Goal: Information Seeking & Learning: Check status

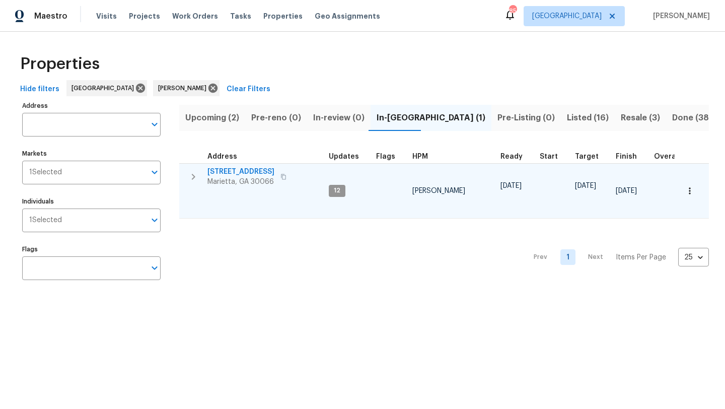
click at [236, 174] on span "[STREET_ADDRESS]" at bounding box center [241, 172] width 67 height 10
click at [237, 173] on span "[STREET_ADDRESS]" at bounding box center [241, 172] width 67 height 10
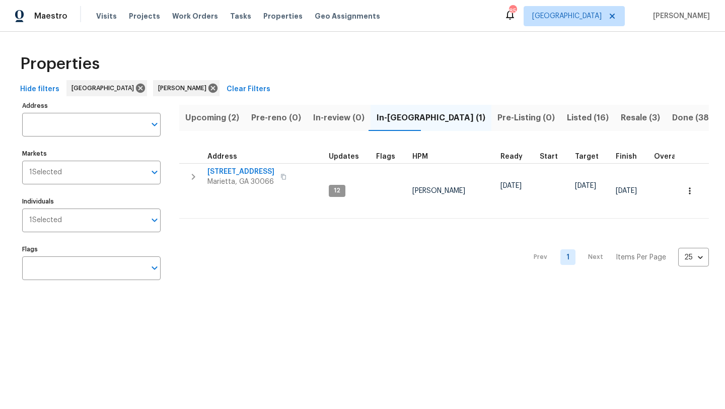
click at [672, 116] on span "Done (38)" at bounding box center [692, 118] width 40 height 14
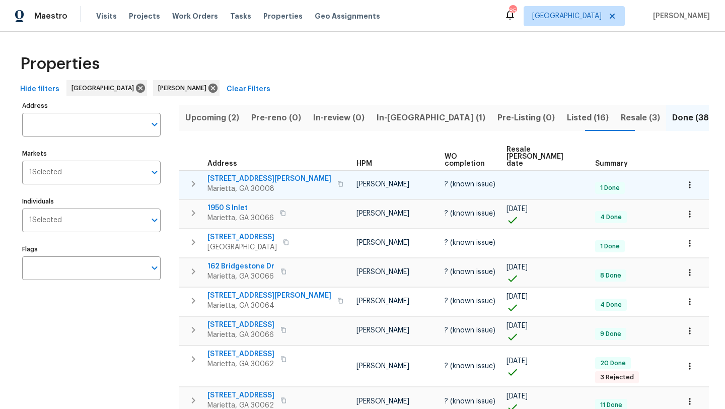
click at [237, 174] on span "2097 Kolb Ridge Ct SW" at bounding box center [270, 179] width 124 height 10
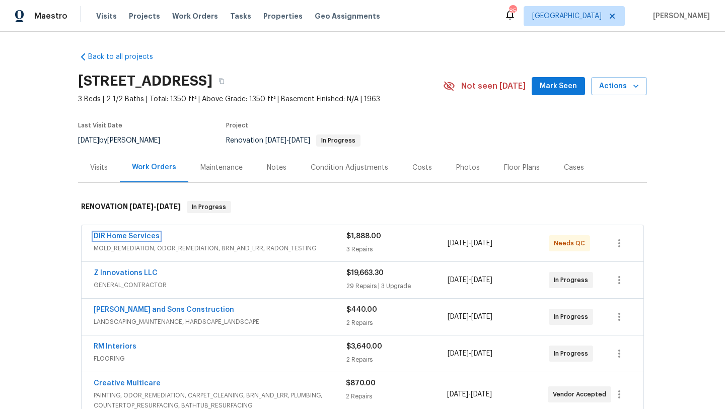
click at [154, 238] on link "DIR Home Services" at bounding box center [127, 236] width 66 height 7
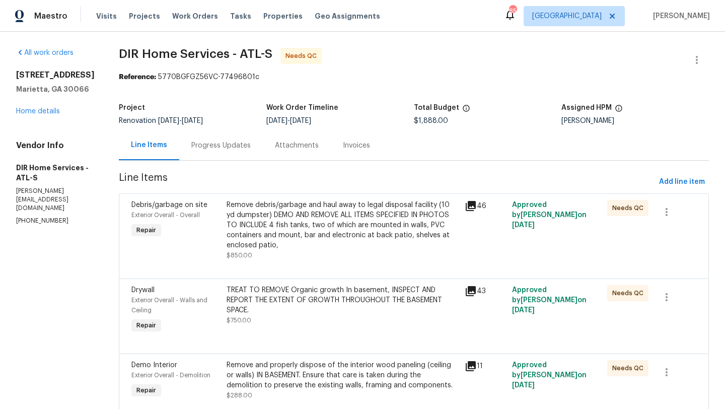
click at [238, 151] on div "Progress Updates" at bounding box center [221, 145] width 84 height 30
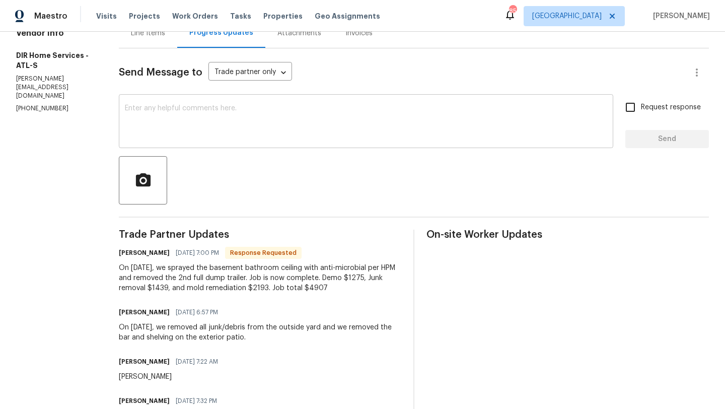
scroll to position [114, 0]
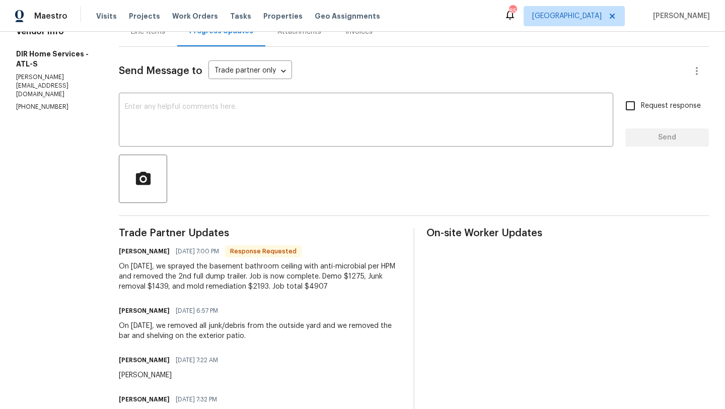
drag, startPoint x: 331, startPoint y: 287, endPoint x: 132, endPoint y: 267, distance: 199.4
click at [132, 268] on div "On 8/9/2025, we sprayed the basement bathroom ceiling with anti-microbial per H…" at bounding box center [260, 276] width 283 height 30
drag, startPoint x: 339, startPoint y: 291, endPoint x: 129, endPoint y: 266, distance: 211.4
click at [129, 266] on div "On 8/9/2025, we sprayed the basement bathroom ceiling with anti-microbial per H…" at bounding box center [260, 276] width 283 height 30
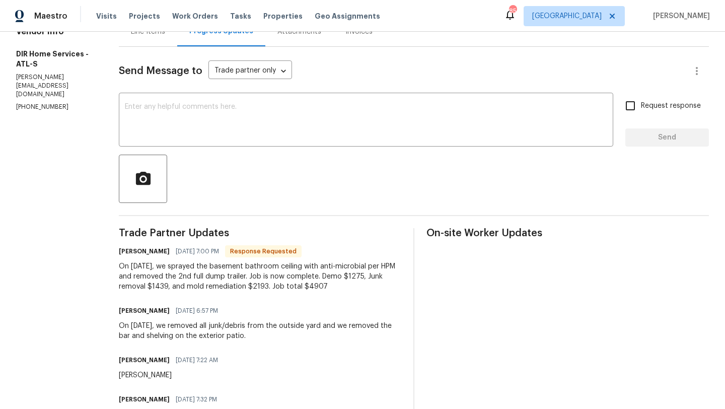
copy div "On 8/9/2025, we sprayed the basement bathroom ceiling with anti-microbial per H…"
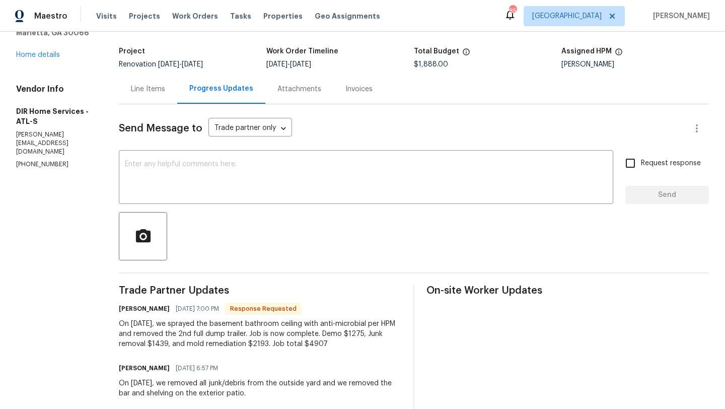
click at [165, 87] on div "Line Items" at bounding box center [148, 89] width 34 height 10
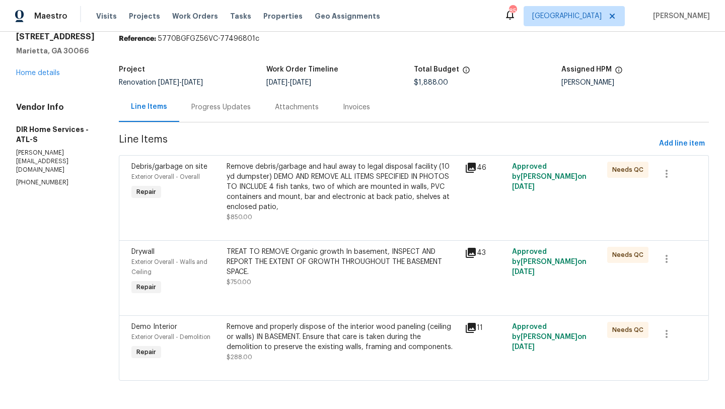
click at [168, 168] on span "Debris/garbage on site" at bounding box center [169, 166] width 76 height 7
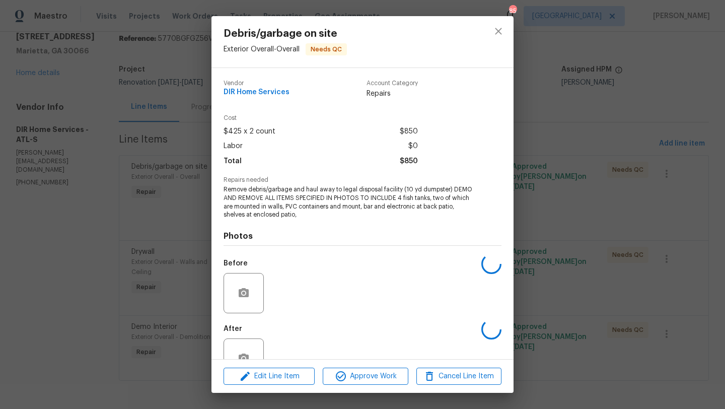
scroll to position [30, 0]
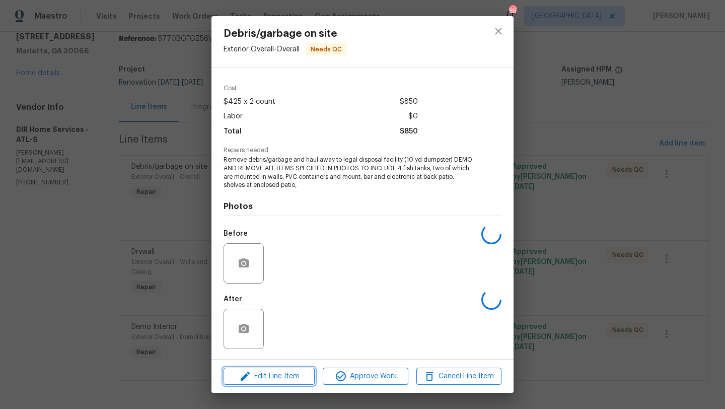
click at [265, 375] on span "Edit Line Item" at bounding box center [269, 376] width 85 height 13
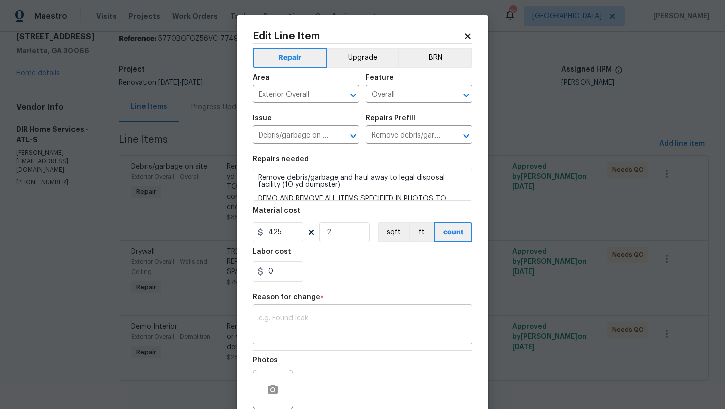
click at [278, 319] on textarea at bounding box center [363, 325] width 208 height 21
paste textarea "On 8/9/2025, we sprayed the basement bathroom ceiling with anti-microbial per H…"
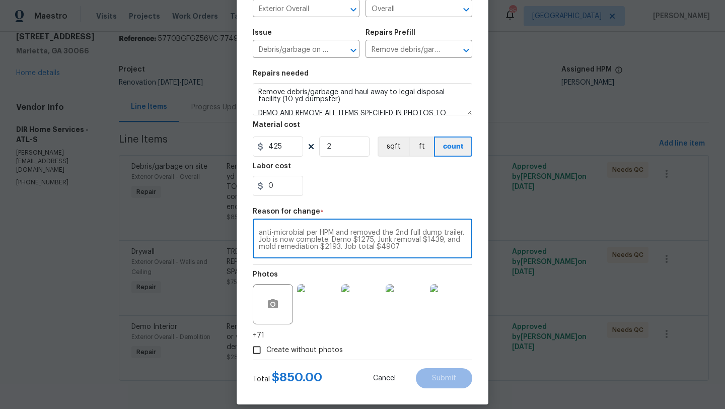
scroll to position [98, 0]
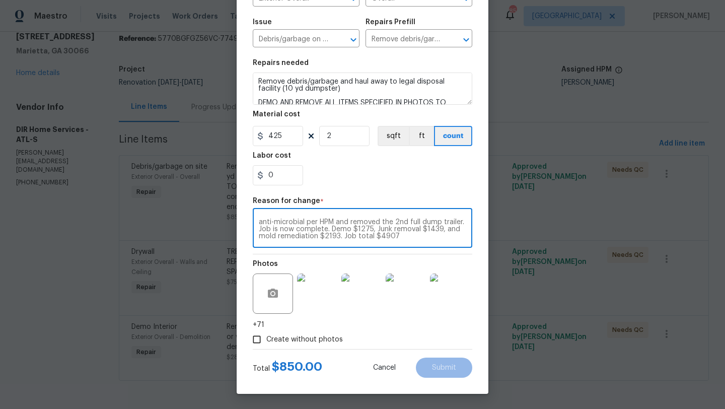
type textarea "On 8/9/2025, we sprayed the basement bathroom ceiling with anti-microbial per H…"
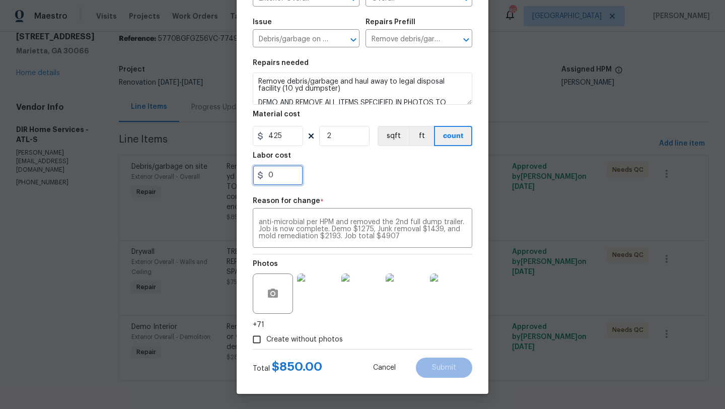
click at [280, 173] on input "0" at bounding box center [278, 175] width 50 height 20
type input "589"
click at [327, 182] on div "589" at bounding box center [363, 175] width 220 height 20
click at [396, 189] on section "Repairs needed Remove debris/garbage and haul away to legal disposal facility (…" at bounding box center [363, 122] width 220 height 138
click at [389, 316] on div at bounding box center [406, 293] width 44 height 52
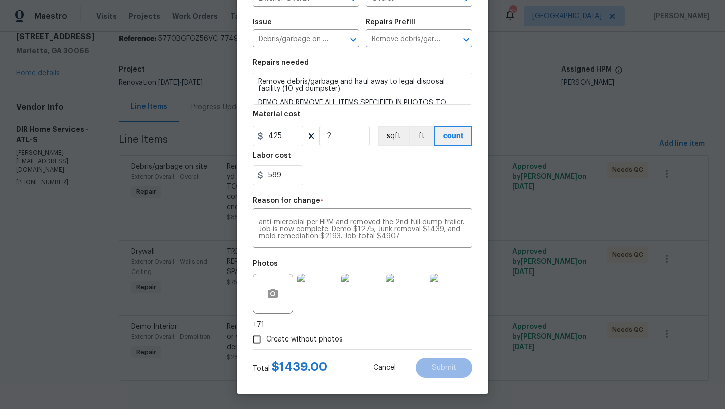
click at [384, 340] on div "Create without photos" at bounding box center [363, 339] width 220 height 19
click at [358, 134] on input "2" at bounding box center [344, 136] width 50 height 20
click at [420, 328] on div "Photos +71" at bounding box center [363, 292] width 220 height 76
click at [260, 340] on input "Create without photos" at bounding box center [256, 339] width 19 height 19
click at [259, 338] on input "Create without photos" at bounding box center [256, 339] width 19 height 19
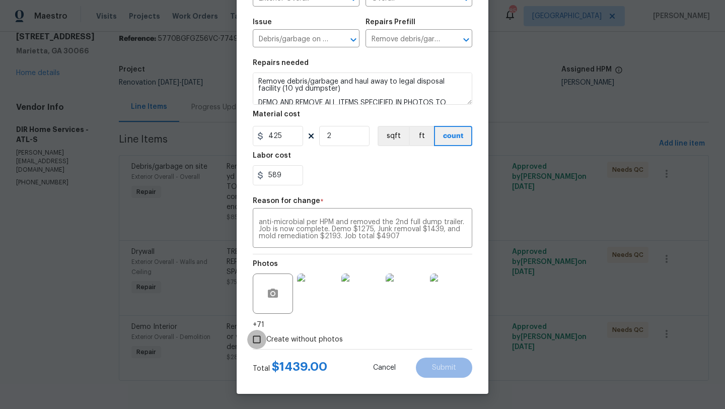
checkbox input "false"
click at [362, 328] on div "Photos +71" at bounding box center [363, 292] width 220 height 76
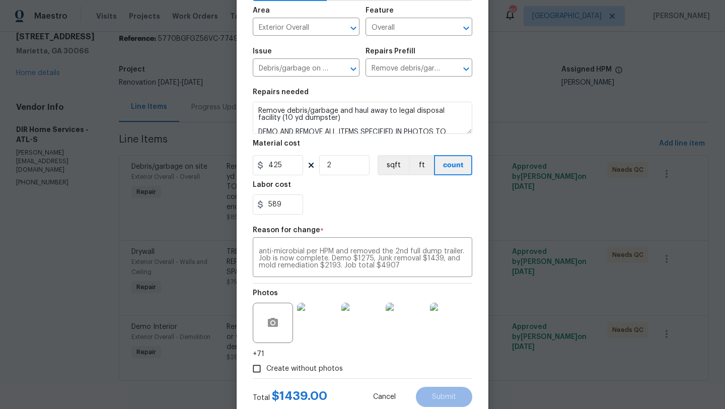
scroll to position [53, 0]
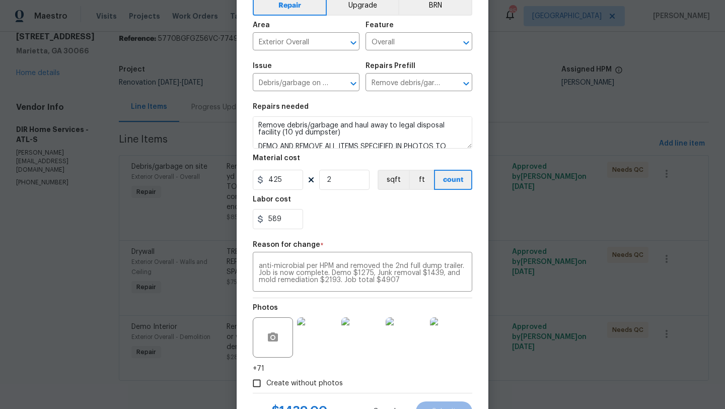
click at [341, 217] on div "589" at bounding box center [363, 219] width 220 height 20
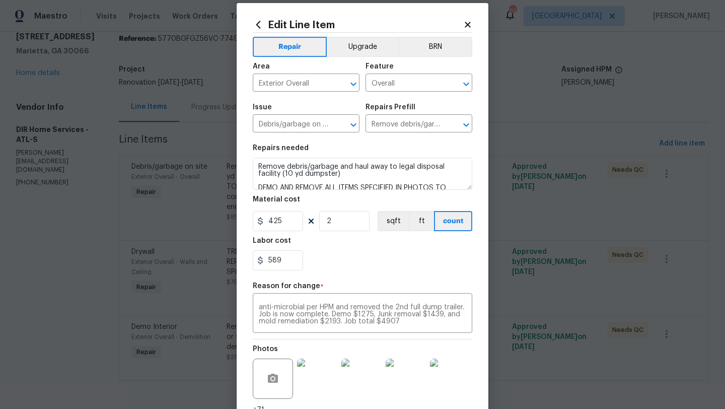
scroll to position [0, 0]
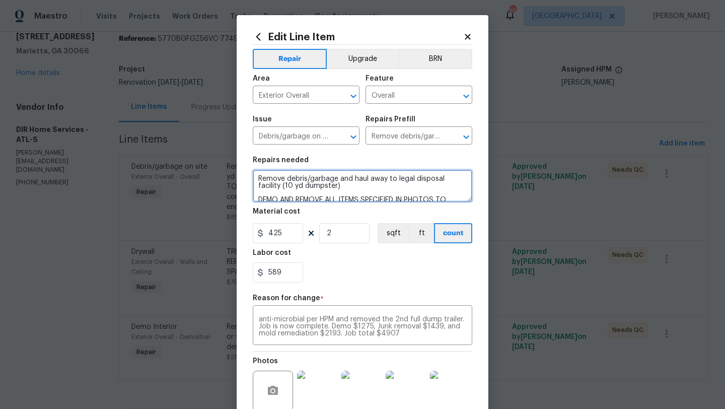
click at [362, 176] on textarea "Remove debris/garbage and haul away to legal disposal facility (10 yd dumpster)…" at bounding box center [363, 186] width 220 height 32
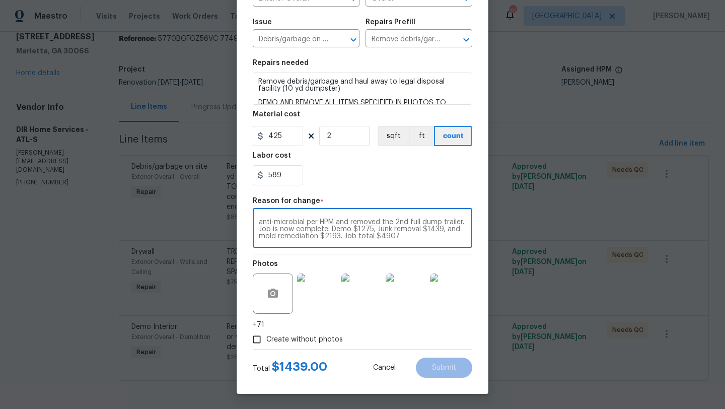
click at [383, 233] on textarea "On 8/9/2025, we sprayed the basement bathroom ceiling with anti-microbial per H…" at bounding box center [363, 229] width 208 height 21
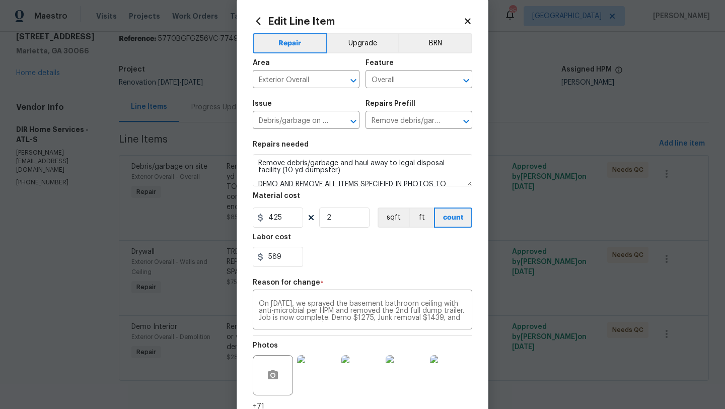
scroll to position [0, 0]
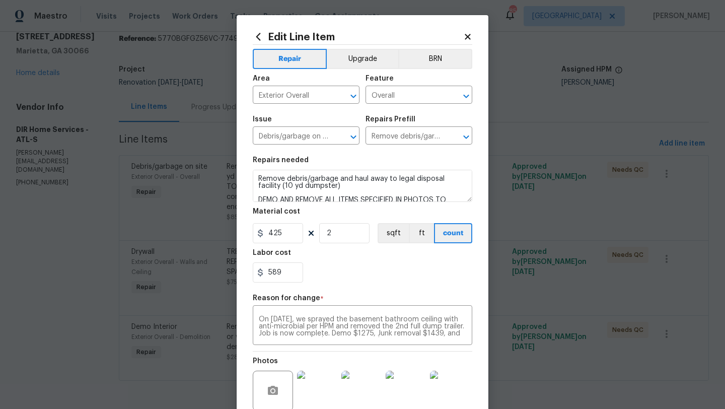
click at [468, 35] on icon at bounding box center [467, 36] width 9 height 9
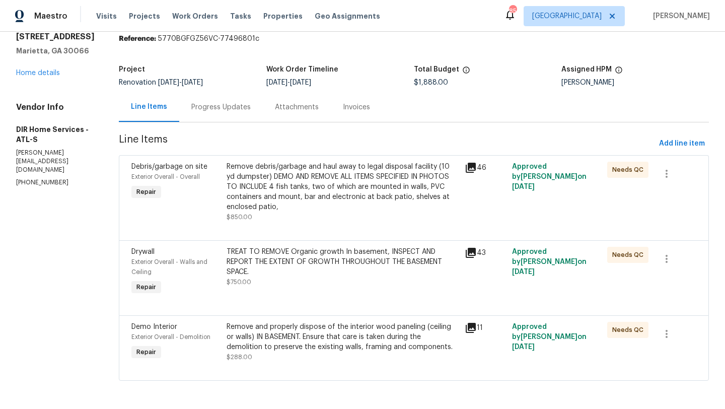
click at [154, 164] on span "Debris/garbage on site" at bounding box center [169, 166] width 76 height 7
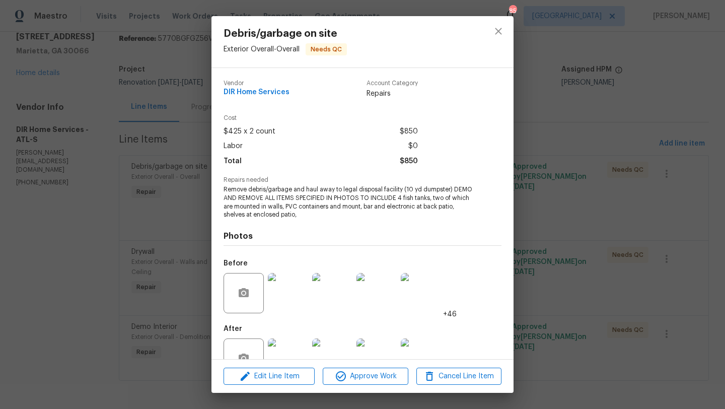
scroll to position [30, 0]
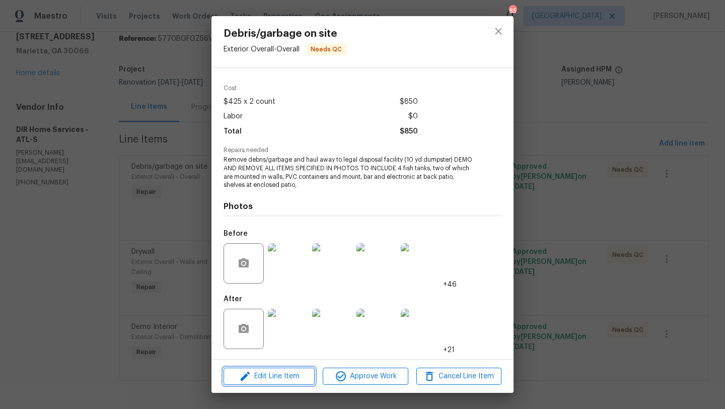
click at [270, 372] on span "Edit Line Item" at bounding box center [269, 376] width 85 height 13
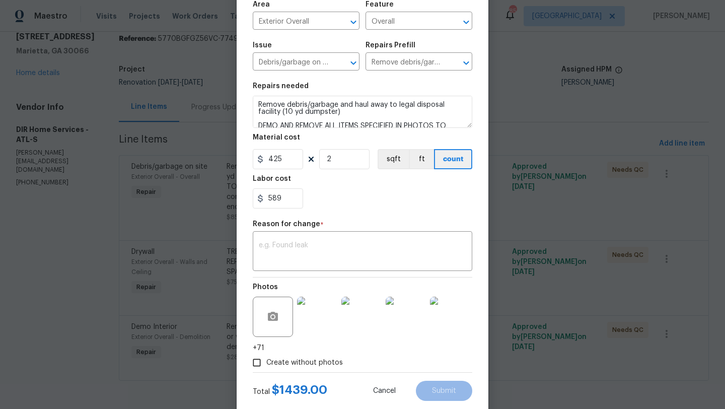
scroll to position [98, 0]
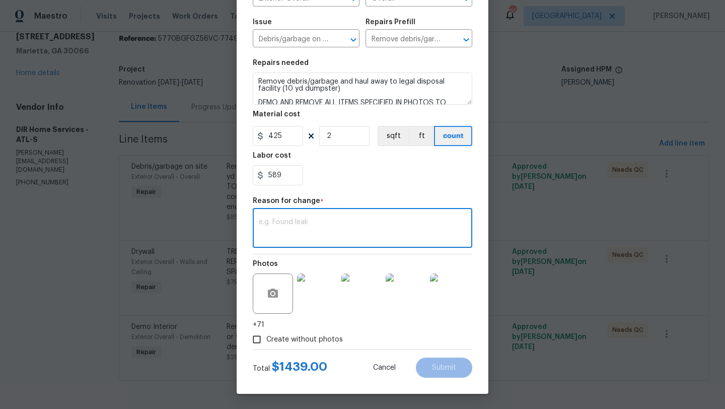
click at [301, 230] on textarea at bounding box center [363, 229] width 208 height 21
paste textarea "On 8/9/2025, we sprayed the basement bathroom ceiling with anti-microbial per H…"
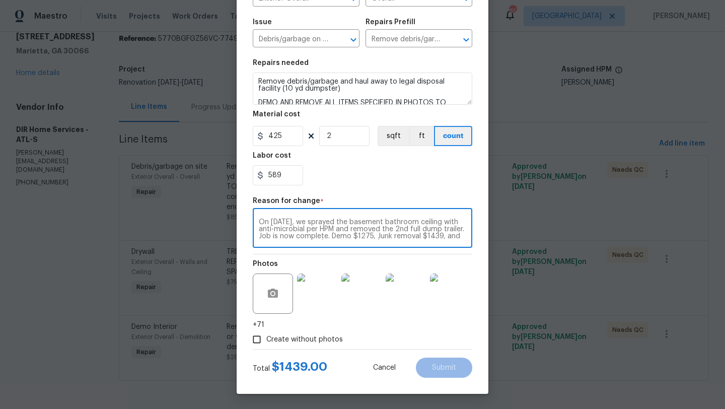
scroll to position [7, 0]
click at [410, 235] on textarea "On 8/9/2025, we sprayed the basement bathroom ceiling with anti-microbial per H…" at bounding box center [363, 229] width 208 height 21
type textarea "On 8/9/2025, we sprayed the basement bathroom ceiling with anti-microbial per H…"
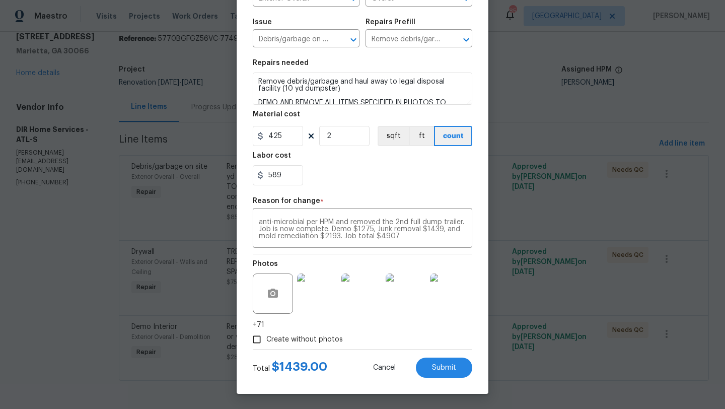
click at [390, 327] on div "Photos +71" at bounding box center [363, 292] width 220 height 76
click at [440, 373] on button "Submit" at bounding box center [444, 368] width 56 height 20
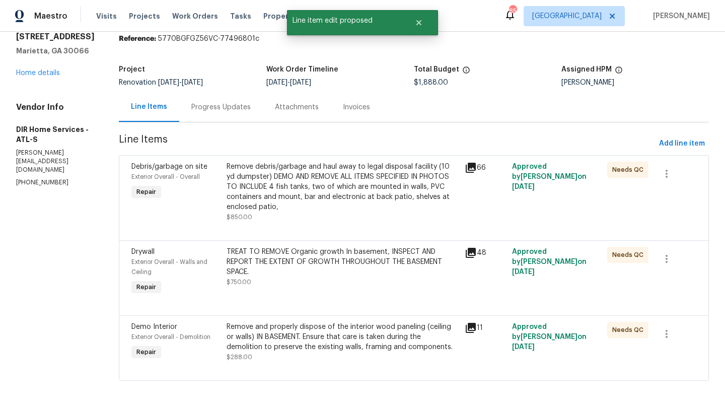
scroll to position [0, 0]
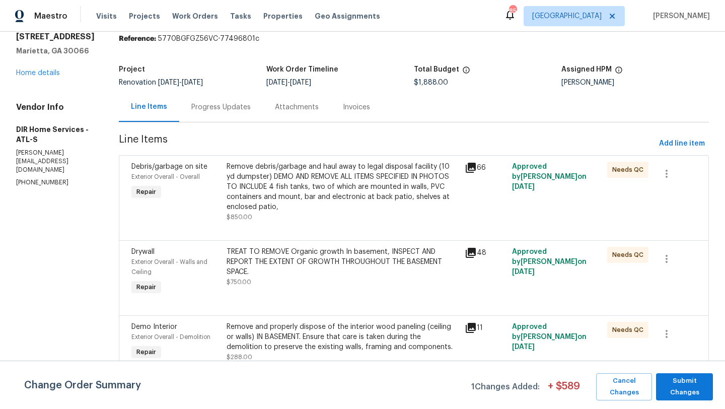
click at [171, 327] on span "Demo Interior" at bounding box center [154, 326] width 46 height 7
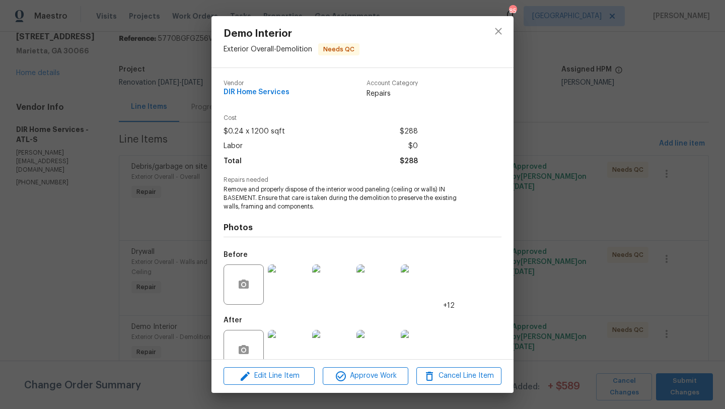
scroll to position [22, 0]
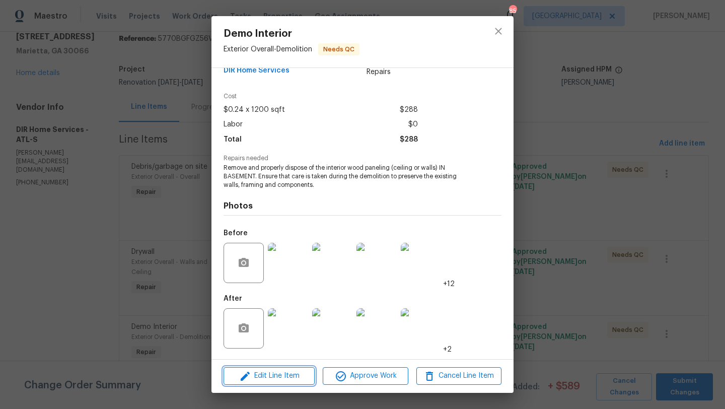
click at [272, 375] on span "Edit Line Item" at bounding box center [269, 376] width 85 height 13
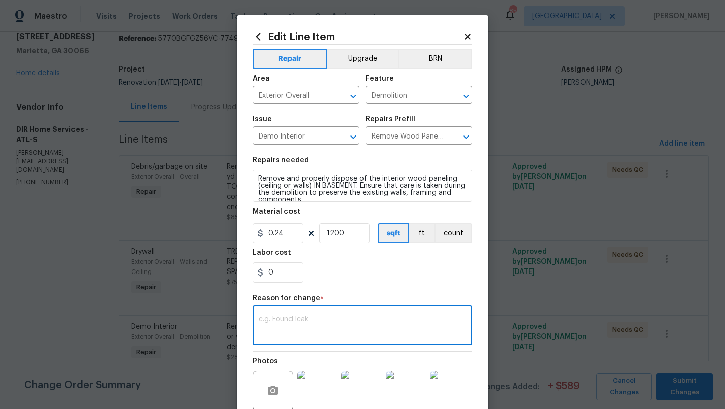
click at [299, 326] on textarea at bounding box center [363, 326] width 208 height 21
paste textarea "On 8/9/2025, we sprayed the basement bathroom ceiling with anti-microbial per H…"
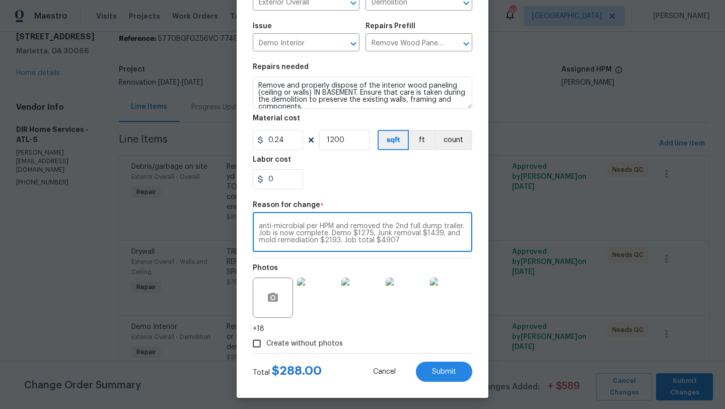
scroll to position [98, 0]
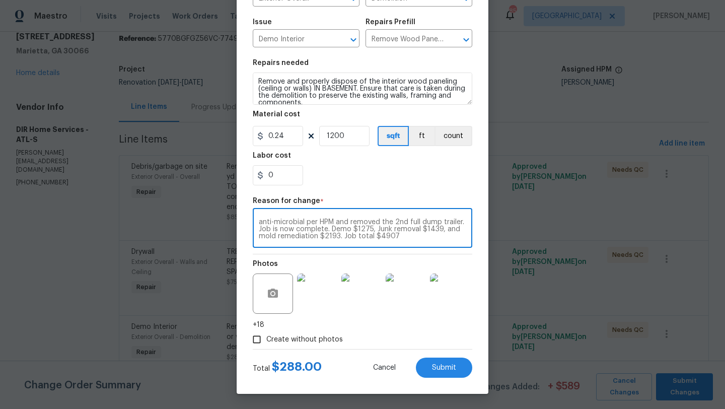
type textarea "On 8/9/2025, we sprayed the basement bathroom ceiling with anti-microbial per H…"
click at [283, 173] on input "0" at bounding box center [278, 175] width 50 height 20
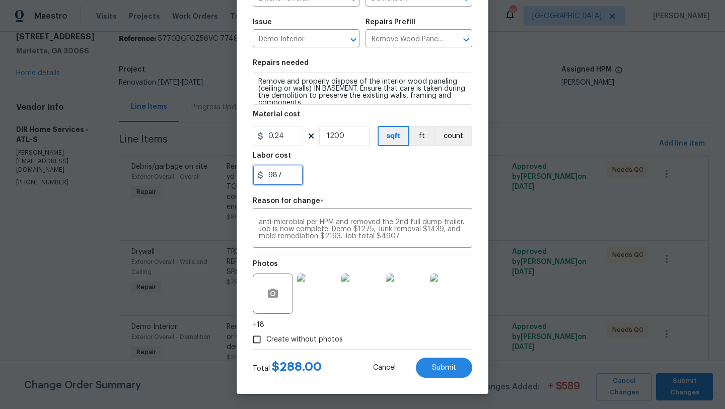
type input "987"
click at [326, 175] on div "987" at bounding box center [363, 175] width 220 height 20
click at [436, 366] on span "Submit" at bounding box center [444, 368] width 24 height 8
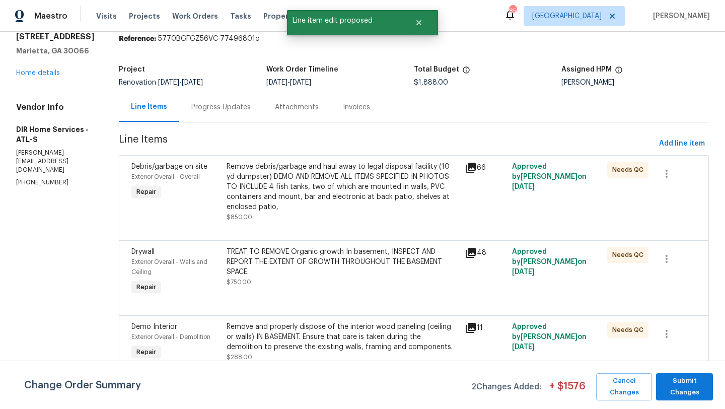
scroll to position [0, 0]
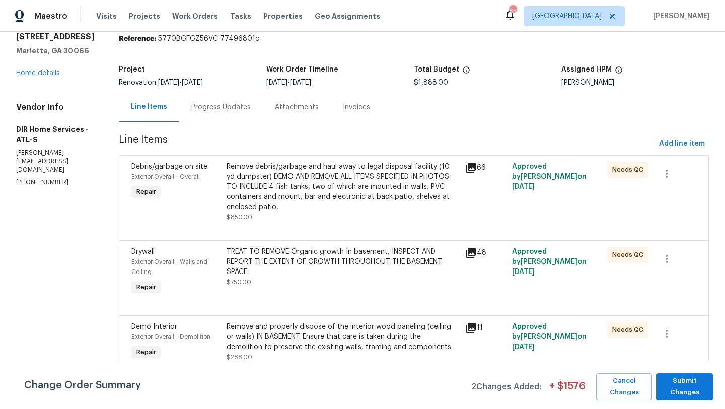
click at [160, 257] on div "Exterior Overall - Walls and Ceiling" at bounding box center [175, 267] width 89 height 20
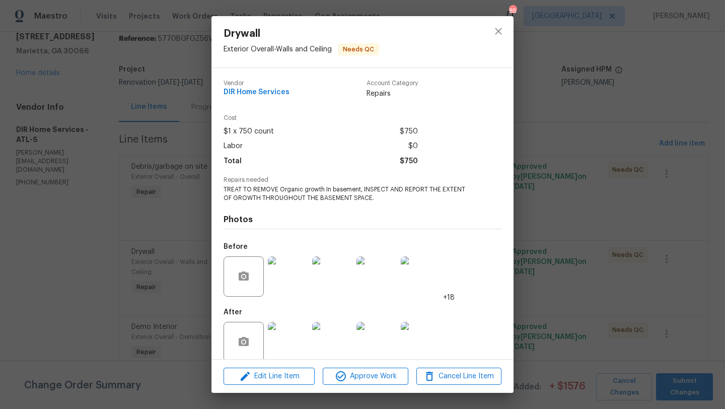
scroll to position [13, 0]
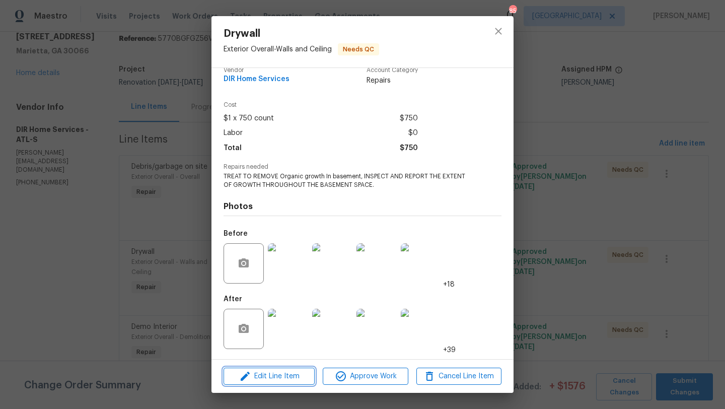
click at [281, 376] on span "Edit Line Item" at bounding box center [269, 376] width 85 height 13
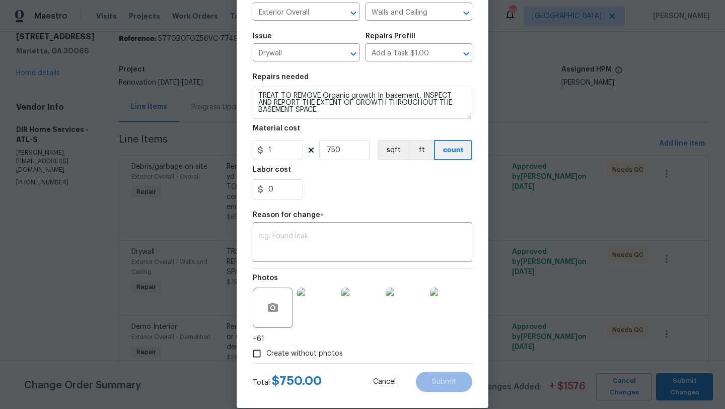
scroll to position [86, 0]
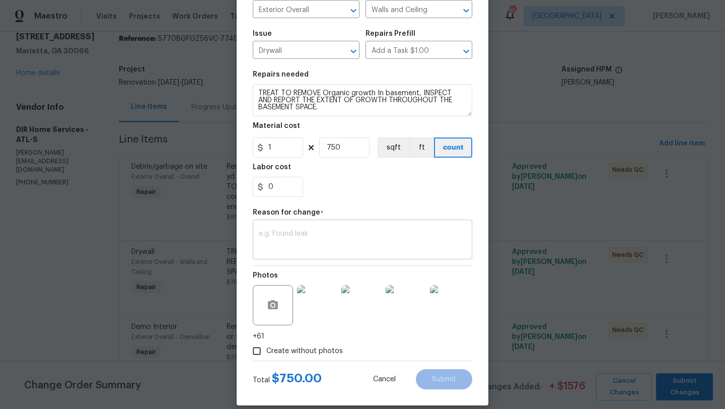
click at [327, 237] on textarea at bounding box center [363, 240] width 208 height 21
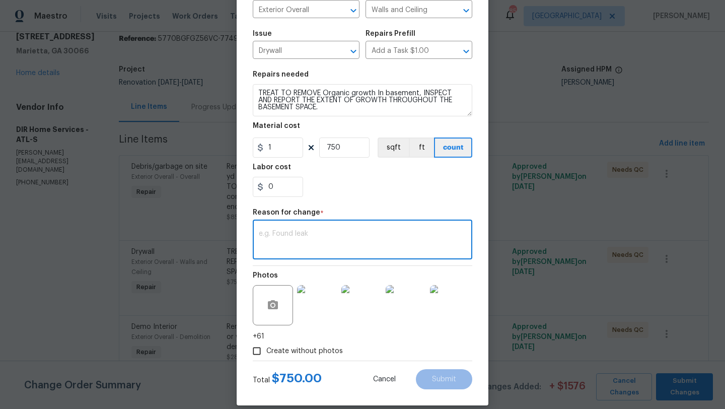
paste textarea "On 8/9/2025, we sprayed the basement bathroom ceiling with anti-microbial per H…"
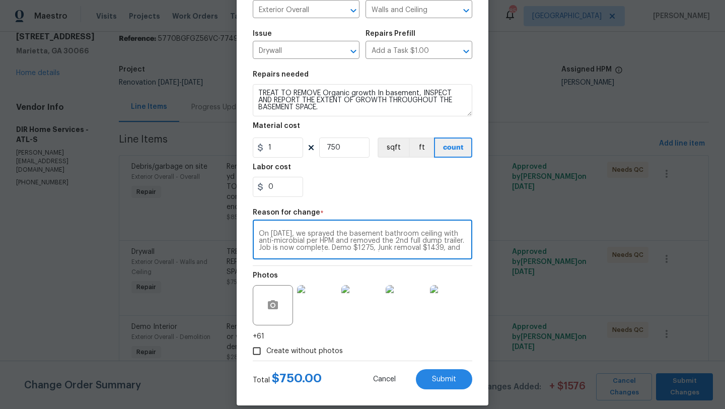
scroll to position [7, 0]
type textarea "On 8/9/2025, we sprayed the basement bathroom ceiling with anti-microbial per H…"
click at [291, 151] on input "1" at bounding box center [278, 148] width 50 height 20
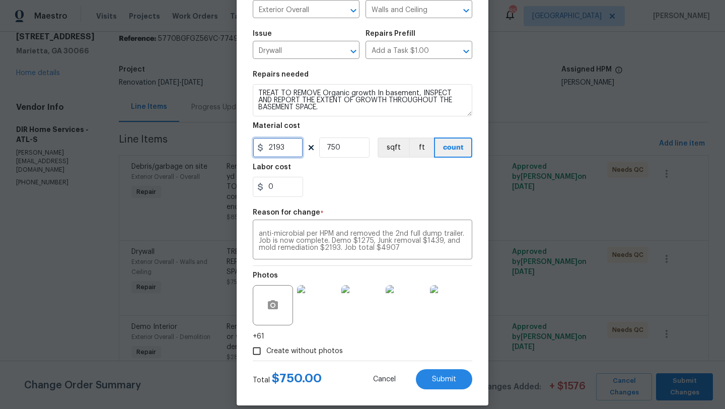
type input "2193"
click at [340, 148] on input "750" at bounding box center [344, 148] width 50 height 20
type input "1"
click at [366, 180] on div "0" at bounding box center [363, 187] width 220 height 20
click at [450, 381] on span "Submit" at bounding box center [444, 380] width 24 height 8
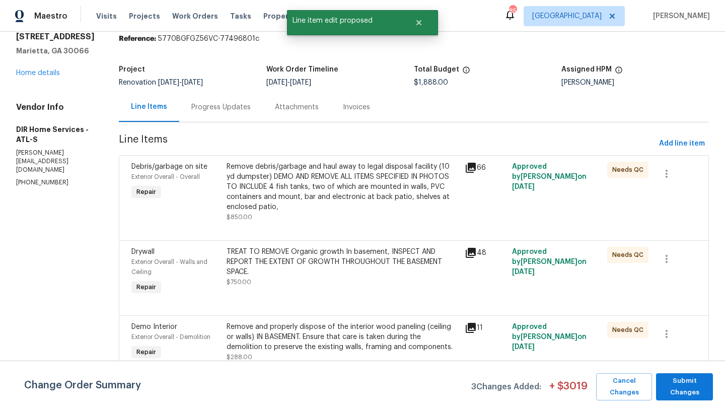
scroll to position [0, 0]
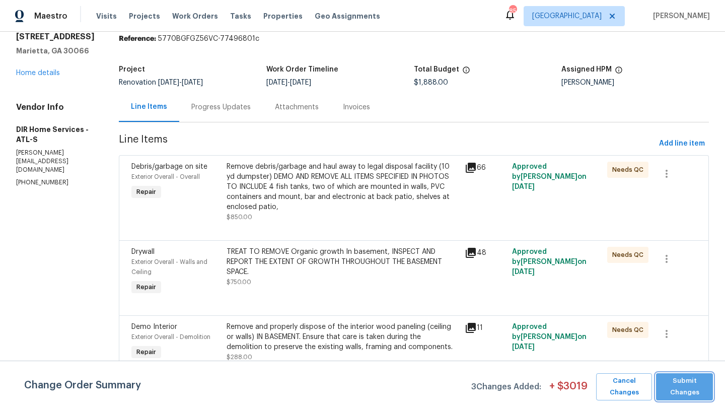
click at [667, 379] on span "Submit Changes" at bounding box center [684, 386] width 47 height 23
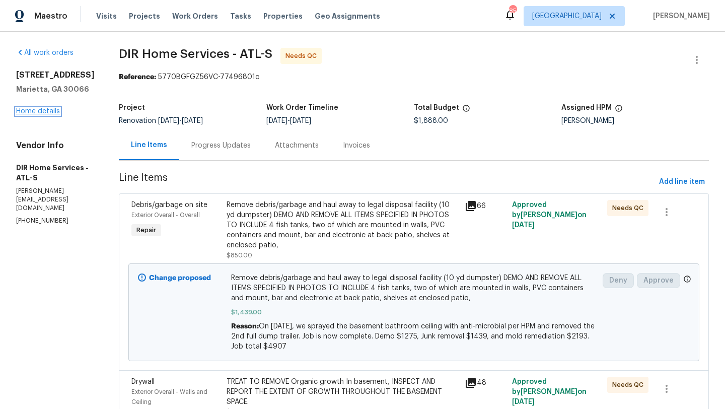
click at [49, 114] on link "Home details" at bounding box center [38, 111] width 44 height 7
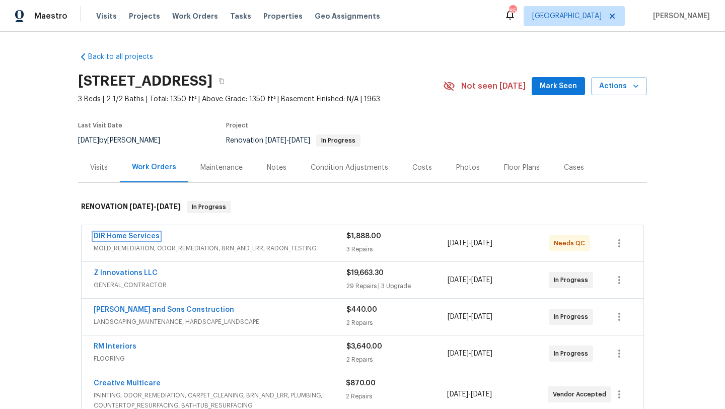
click at [157, 234] on link "DIR Home Services" at bounding box center [127, 236] width 66 height 7
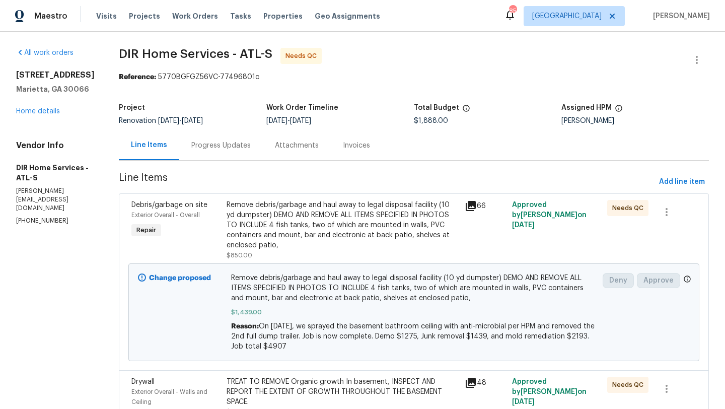
click at [227, 149] on div "Progress Updates" at bounding box center [220, 146] width 59 height 10
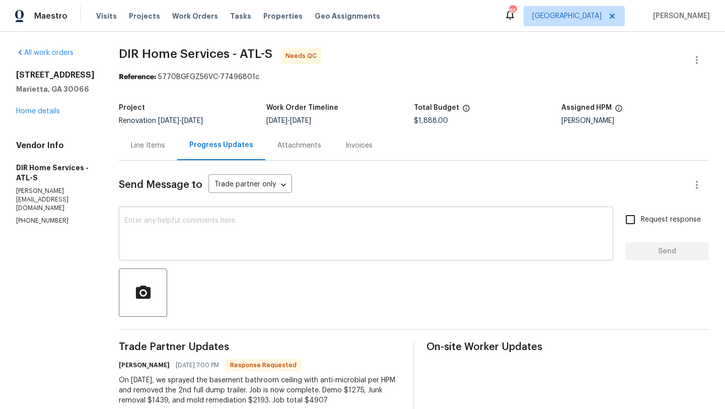
click at [230, 231] on textarea at bounding box center [366, 234] width 483 height 35
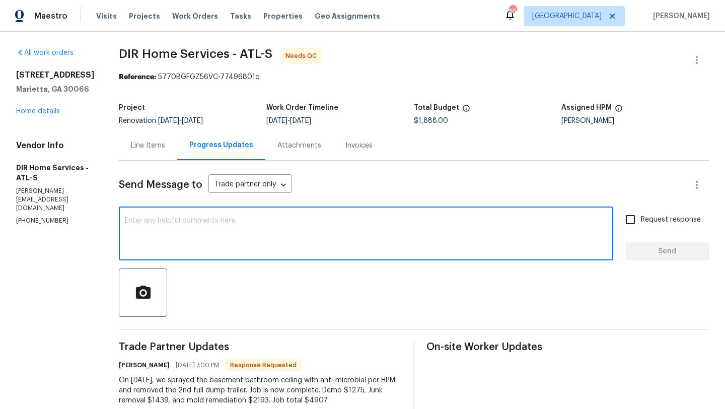
type textarea "D"
type textarea "Good morning, TY."
click at [634, 222] on input "Request response" at bounding box center [630, 219] width 21 height 21
checkbox input "true"
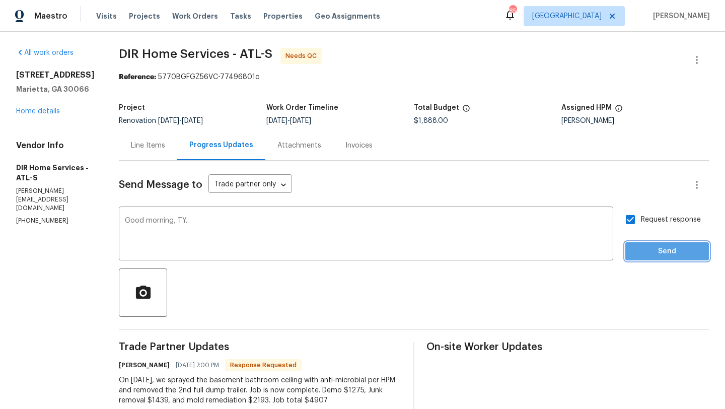
click at [642, 246] on span "Send" at bounding box center [667, 251] width 67 height 13
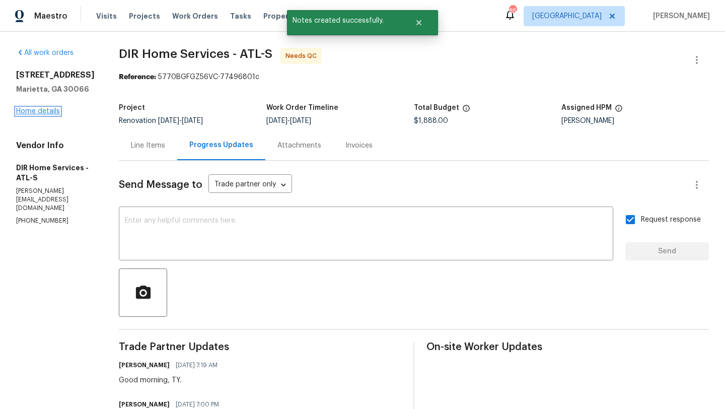
click at [57, 113] on link "Home details" at bounding box center [38, 111] width 44 height 7
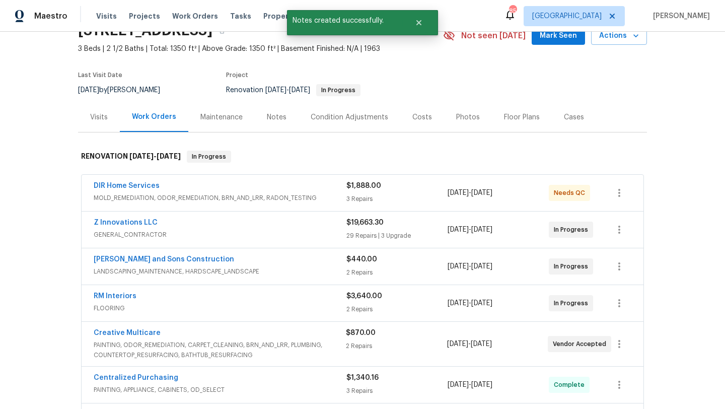
scroll to position [52, 0]
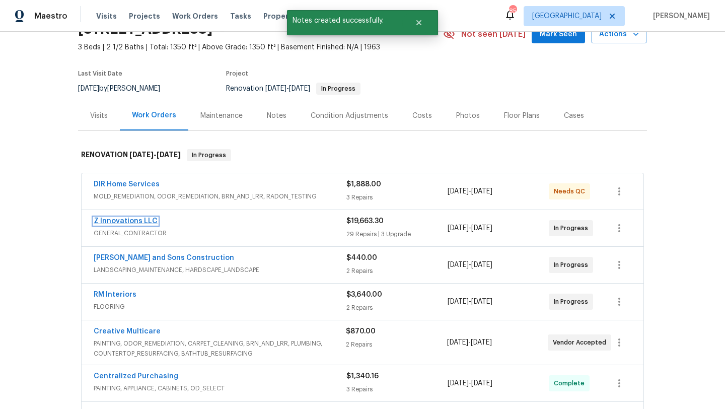
click at [128, 223] on link "Z Innovations LLC" at bounding box center [126, 221] width 64 height 7
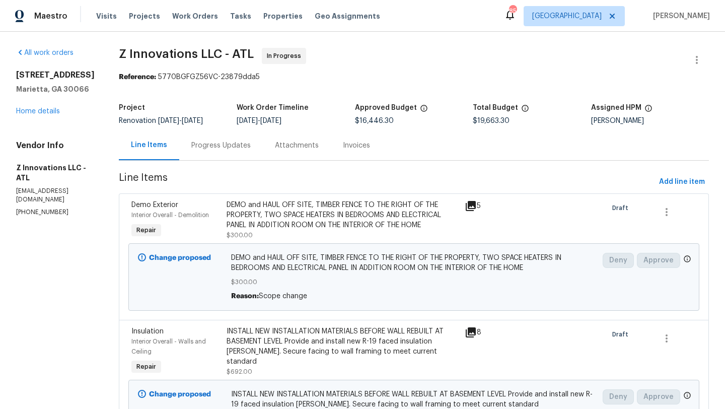
click at [233, 147] on div "Progress Updates" at bounding box center [220, 146] width 59 height 10
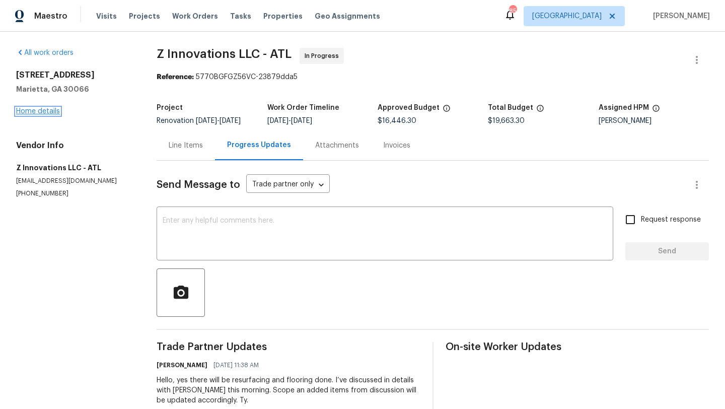
click at [47, 111] on link "Home details" at bounding box center [38, 111] width 44 height 7
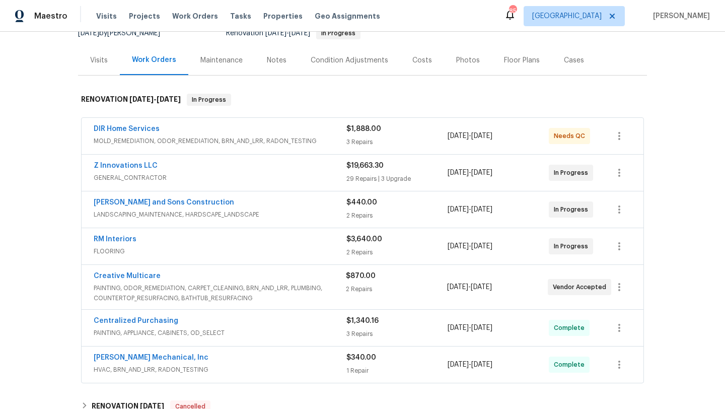
scroll to position [111, 0]
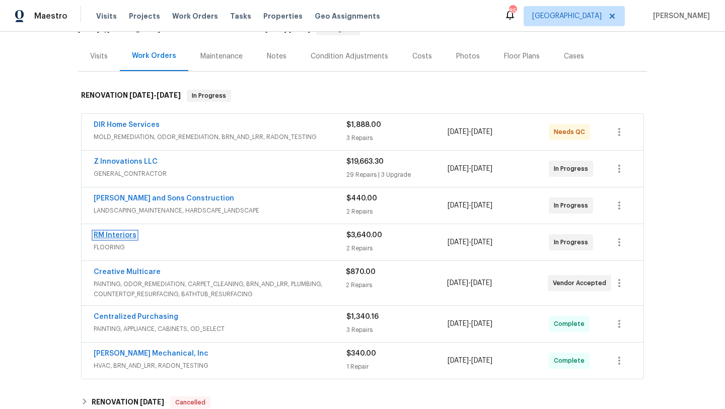
click at [124, 236] on link "RM Interiors" at bounding box center [115, 235] width 43 height 7
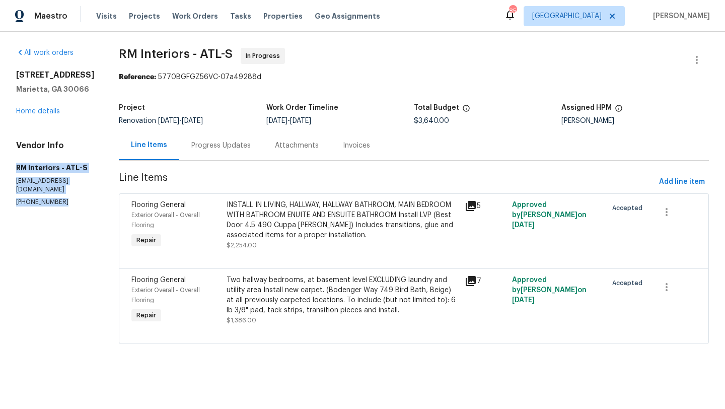
drag, startPoint x: 62, startPoint y: 194, endPoint x: 16, endPoint y: 169, distance: 52.9
click at [16, 169] on div "All work orders 692 Suholden Cir Marietta, GA 30066 Home details Vendor Info RM…" at bounding box center [362, 202] width 725 height 340
copy div "RM Interiors - ATL-S atlanta@rmiflooring.com (404) 771-0472"
click at [29, 55] on link "All work orders" at bounding box center [44, 52] width 57 height 7
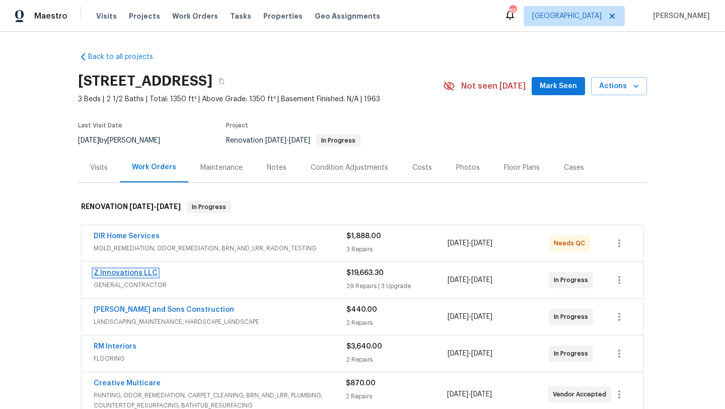
click at [144, 272] on link "Z Innovations LLC" at bounding box center [126, 272] width 64 height 7
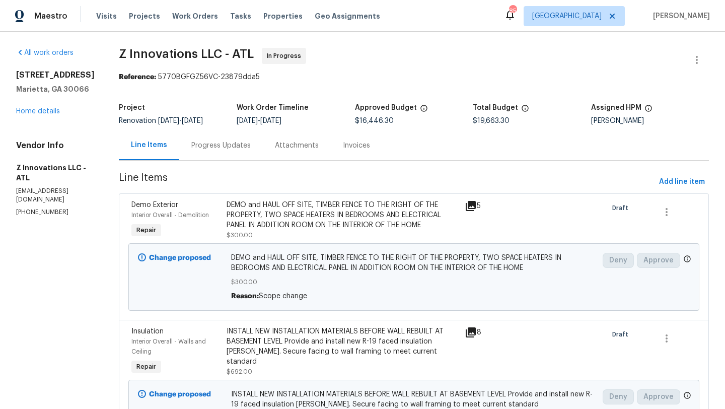
click at [218, 153] on div "Progress Updates" at bounding box center [221, 145] width 84 height 30
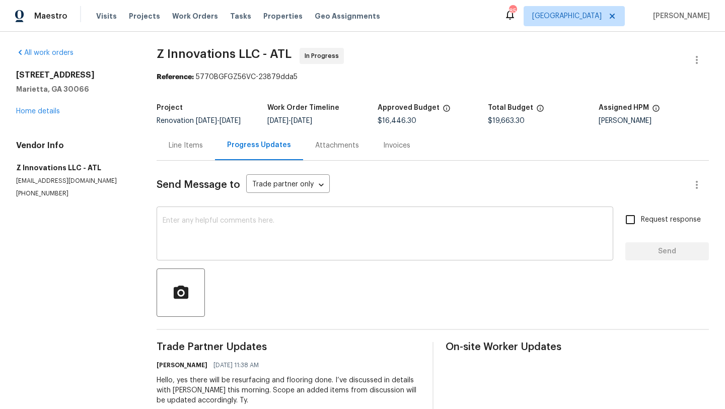
click at [203, 230] on textarea at bounding box center [385, 234] width 445 height 35
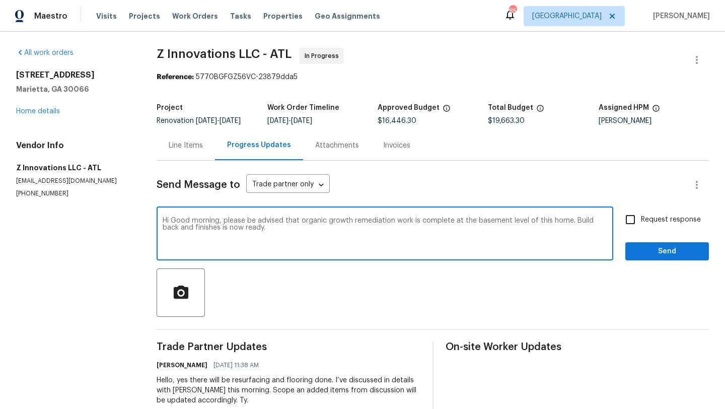
paste textarea "RM Interiors - ATL-S atlanta@rmiflooring.com (404) 771-0472"
click at [273, 230] on textarea "Hi Good morning, please be advised that organic growth remediation work is comp…" at bounding box center [385, 234] width 445 height 35
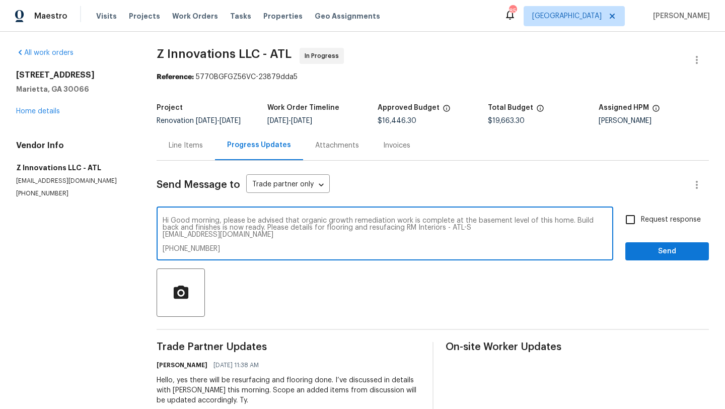
click at [294, 232] on textarea "Hi Good morning, please be advised that organic growth remediation work is comp…" at bounding box center [385, 234] width 445 height 35
click at [294, 229] on textarea "Hi Good morning, please be advised that organic growth remediation work is comp…" at bounding box center [385, 234] width 445 height 35
click at [398, 227] on textarea "Hi Good morning, please be advised that organic growth remediation work is comp…" at bounding box center [385, 234] width 445 height 35
click at [426, 228] on textarea "Hi Good morning, please be advised that organic growth remediation work is comp…" at bounding box center [385, 234] width 445 height 35
click at [463, 228] on textarea "Hi Good morning, please be advised that organic growth remediation work is comp…" at bounding box center [385, 234] width 445 height 35
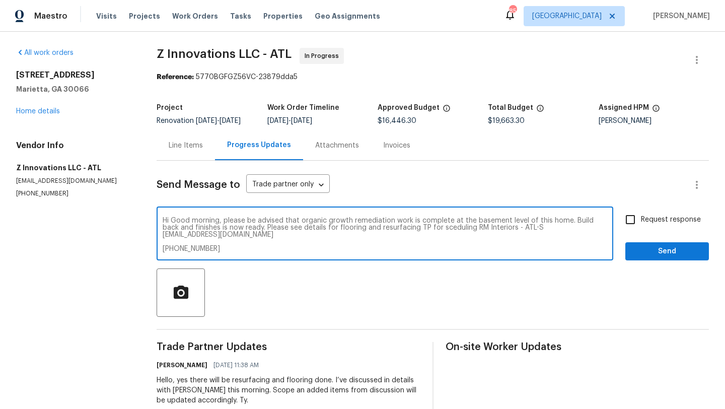
click at [452, 231] on textarea "Hi Good morning, please be advised that organic growth remediation work is comp…" at bounding box center [385, 234] width 445 height 35
click at [454, 228] on textarea "Hi Good morning, please be advised that organic growth remediation work is comp…" at bounding box center [385, 234] width 445 height 35
click at [473, 237] on textarea "Hi Good morning, please be advised that organic growth remediation work is comp…" at bounding box center [385, 234] width 445 height 35
click at [458, 230] on textarea "Hi Good morning, please be advised that organic growth remediation work is comp…" at bounding box center [385, 234] width 445 height 35
click at [483, 250] on textarea "Hi Good morning, please be advised that organic growth remediation work is comp…" at bounding box center [385, 234] width 445 height 35
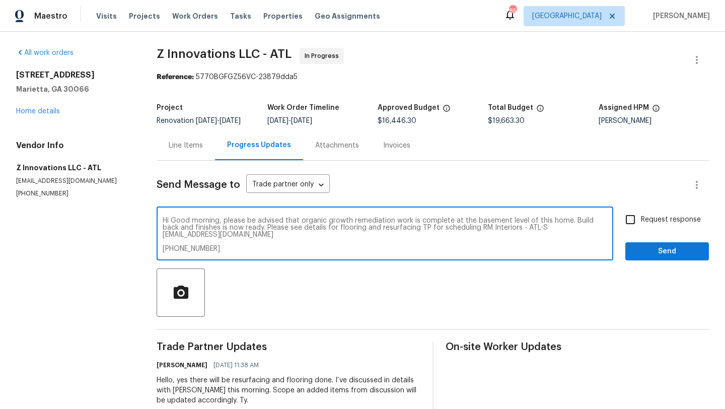
click at [168, 239] on textarea "Hi Good morning, please be advised that organic growth remediation work is comp…" at bounding box center [385, 234] width 445 height 35
click at [168, 237] on textarea "Hi Good morning, please be advised that organic growth remediation work is comp…" at bounding box center [385, 234] width 445 height 35
click at [169, 249] on textarea "Hi Good morning, please be advised that organic growth remediation work is comp…" at bounding box center [385, 234] width 445 height 35
drag, startPoint x: 302, startPoint y: 238, endPoint x: 165, endPoint y: 220, distance: 138.8
click at [164, 219] on div "Hi Good morning, please be advised that organic growth remediation work is comp…" at bounding box center [385, 234] width 457 height 51
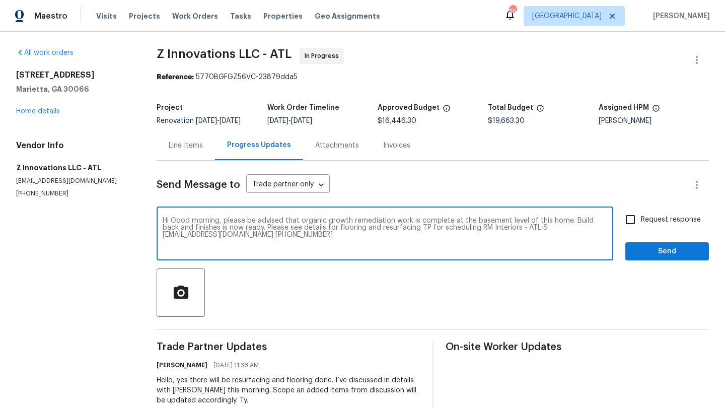
type textarea "Hi Good morning, please be advised that organic growth remediation work is comp…"
click at [42, 109] on link "Home details" at bounding box center [38, 111] width 44 height 7
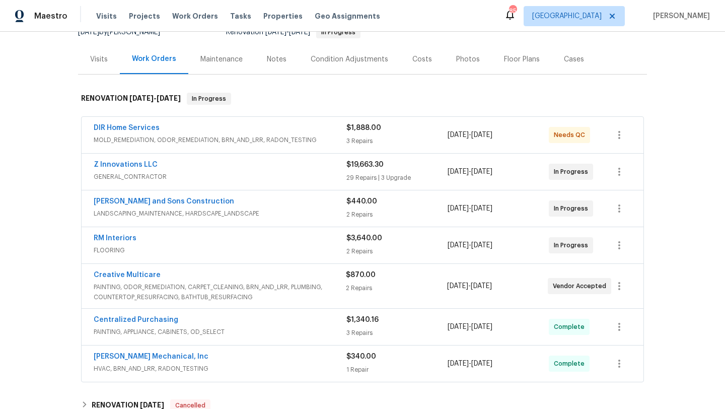
scroll to position [121, 0]
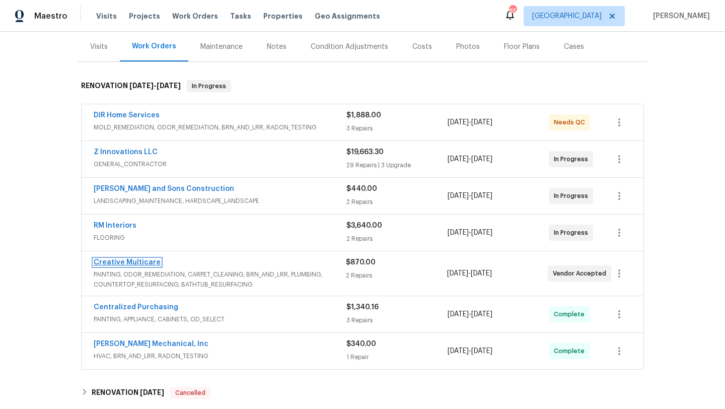
click at [142, 264] on link "Creative Multicare" at bounding box center [127, 262] width 67 height 7
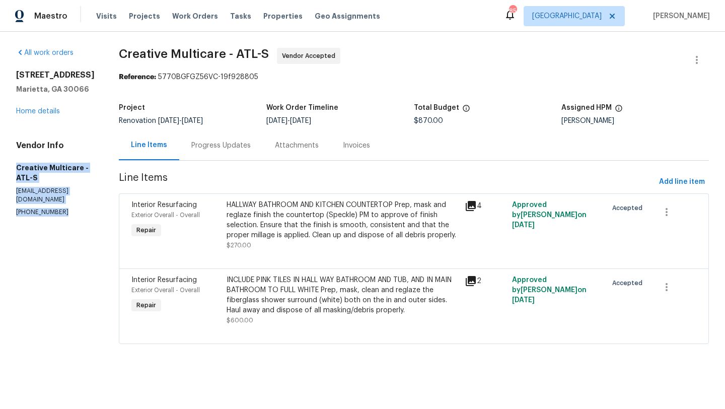
drag, startPoint x: 67, startPoint y: 196, endPoint x: 17, endPoint y: 166, distance: 58.5
click at [17, 166] on div "Vendor Info Creative Multicare - ATL-S homeservice@creativemulticare.com (770) …" at bounding box center [55, 179] width 79 height 76
copy div "Creative Multicare - ATL-S homeservice@creativemulticare.com (770) 478-8728"
click at [57, 110] on link "Home details" at bounding box center [38, 111] width 44 height 7
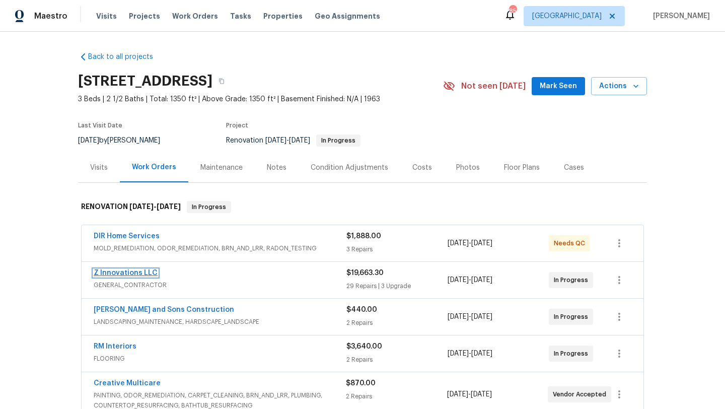
click at [149, 276] on link "Z Innovations LLC" at bounding box center [126, 272] width 64 height 7
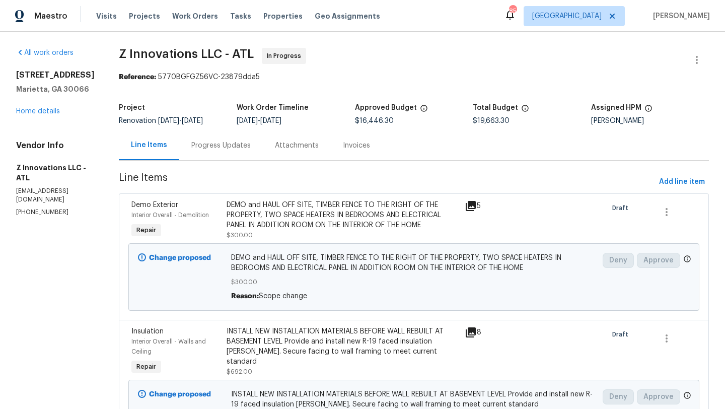
click at [230, 150] on div "Progress Updates" at bounding box center [220, 146] width 59 height 10
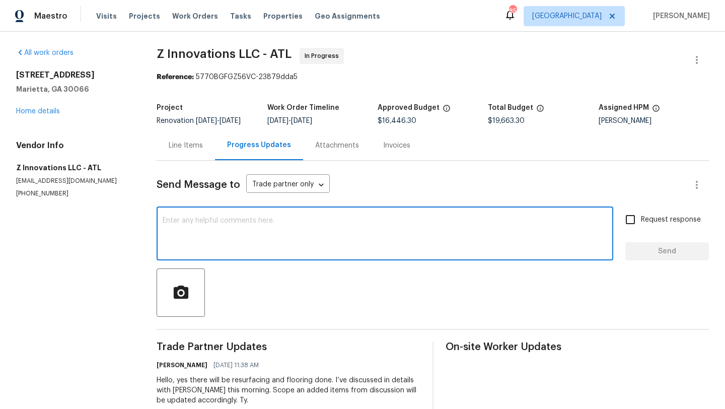
click at [253, 226] on textarea at bounding box center [385, 234] width 445 height 35
paste textarea "Hi Good morning, please be advised that organic growth remediation work is comp…"
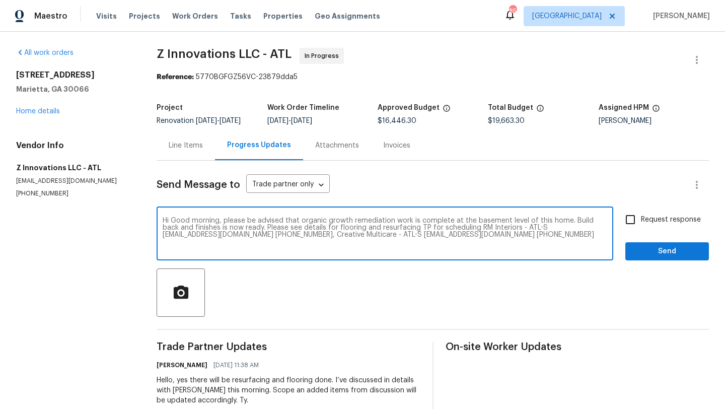
type textarea "Hi Good morning, please be advised that organic growth remediation work is comp…"
click at [636, 225] on input "Request response" at bounding box center [630, 219] width 21 height 21
checkbox input "true"
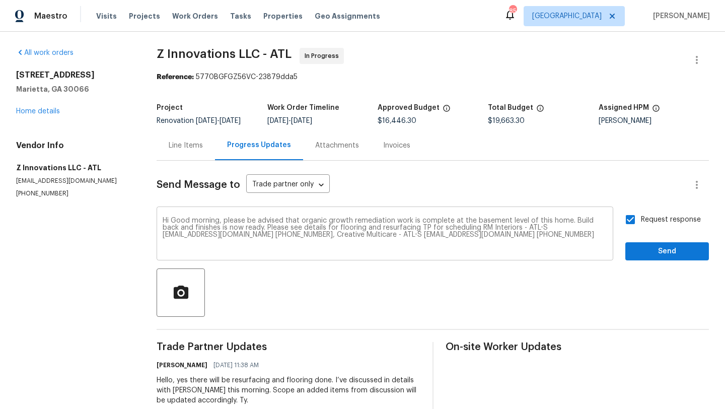
click at [598, 236] on textarea "Hi Good morning, please be advised that organic growth remediation work is comp…" at bounding box center [385, 234] width 445 height 35
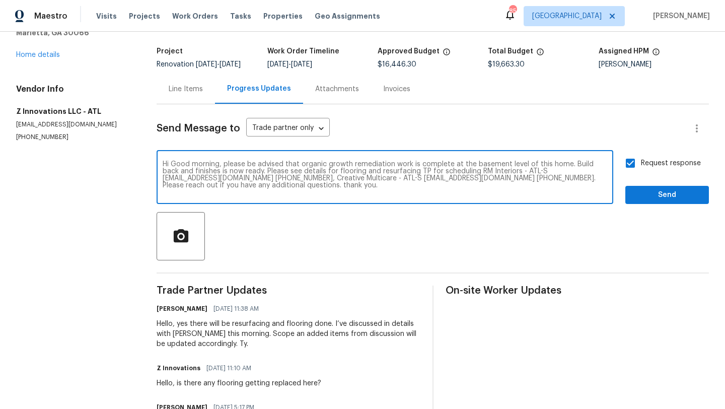
scroll to position [56, 0]
type textarea "Hi Good morning, please be advised that organic growth remediation work is comp…"
click at [639, 194] on span "Send" at bounding box center [667, 195] width 67 height 13
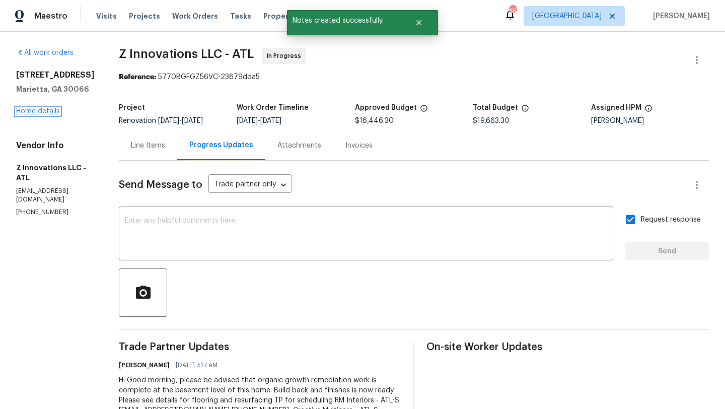
click at [44, 114] on link "Home details" at bounding box center [38, 111] width 44 height 7
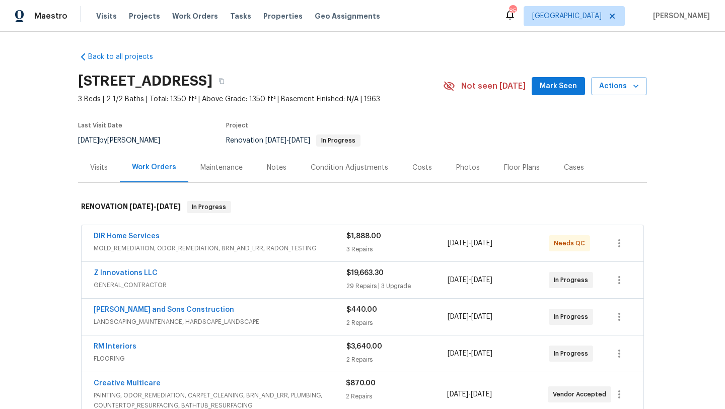
click at [565, 89] on span "Mark Seen" at bounding box center [558, 86] width 37 height 13
click at [282, 163] on div "Notes" at bounding box center [277, 168] width 20 height 10
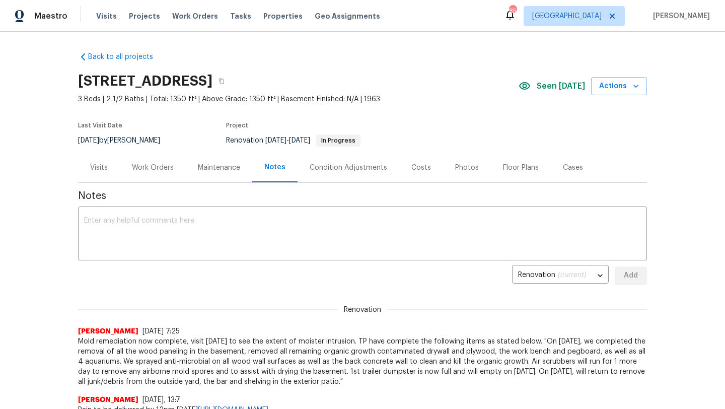
click at [155, 170] on div "Work Orders" at bounding box center [153, 168] width 42 height 10
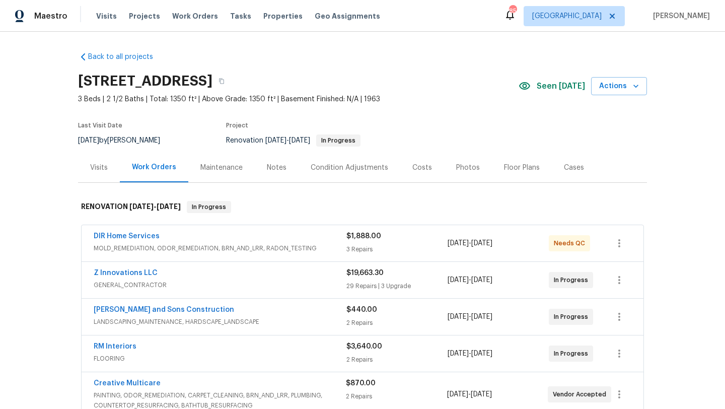
click at [98, 175] on div "Visits" at bounding box center [99, 168] width 42 height 30
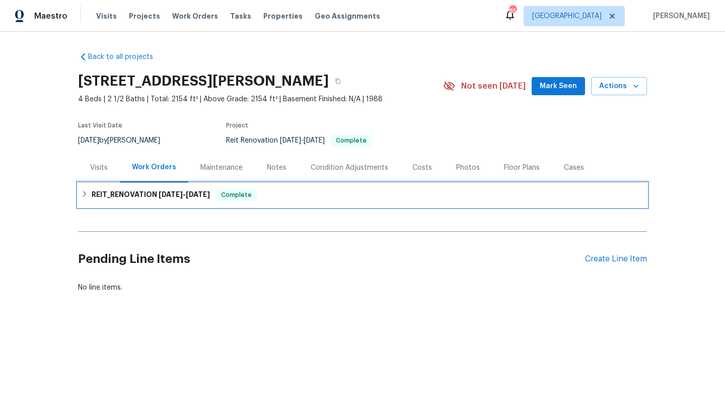
click at [199, 195] on span "[DATE]" at bounding box center [198, 194] width 24 height 7
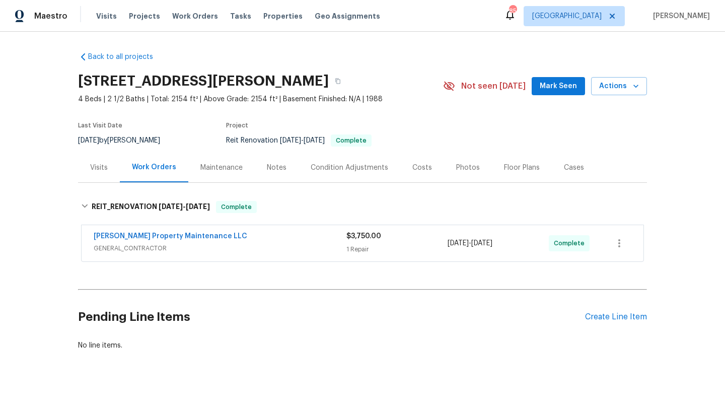
click at [259, 240] on div "[PERSON_NAME] Property Maintenance LLC" at bounding box center [220, 237] width 253 height 12
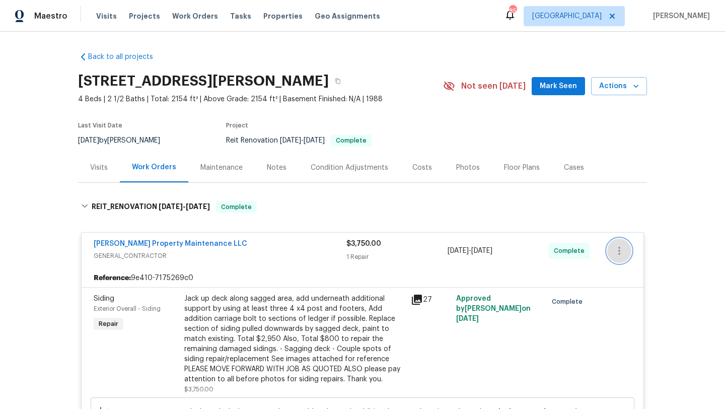
click at [617, 251] on icon "button" at bounding box center [619, 251] width 12 height 12
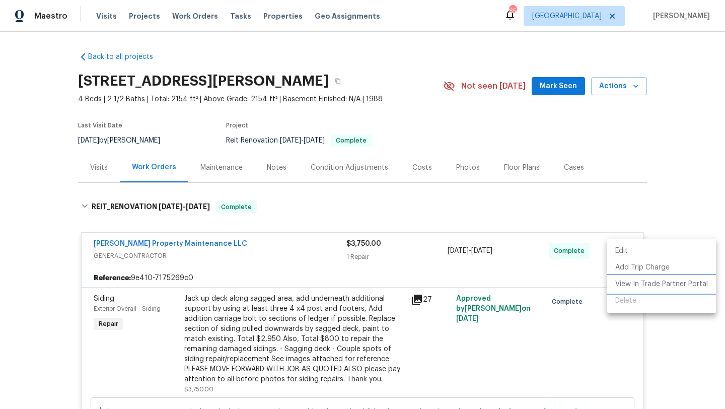
click at [635, 285] on li "View In Trade Partner Portal" at bounding box center [661, 284] width 109 height 17
click at [649, 284] on li "View In Trade Partner Portal" at bounding box center [661, 284] width 109 height 17
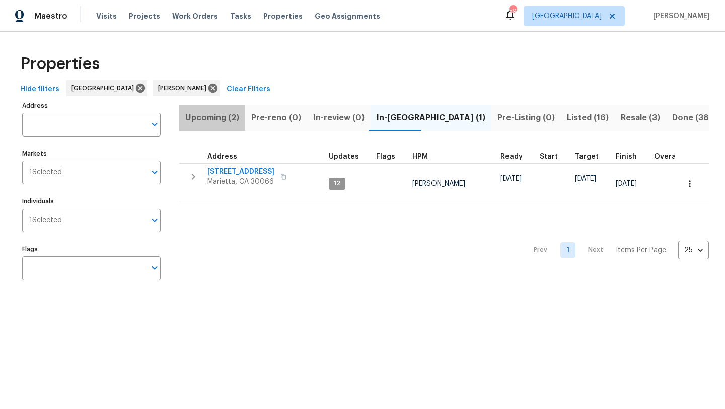
click at [236, 119] on span "Upcoming (2)" at bounding box center [212, 118] width 54 height 14
